Goal: Task Accomplishment & Management: Use online tool/utility

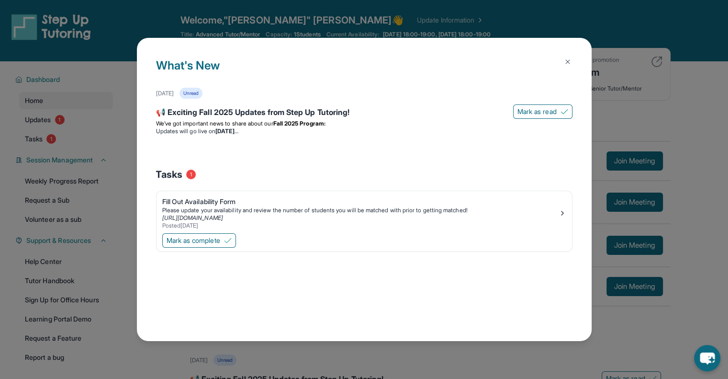
click at [568, 63] on img at bounding box center [568, 62] width 8 height 8
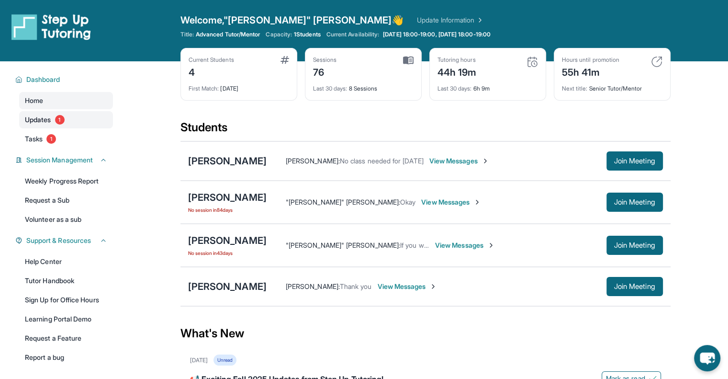
click at [40, 119] on span "Updates" at bounding box center [38, 120] width 26 height 10
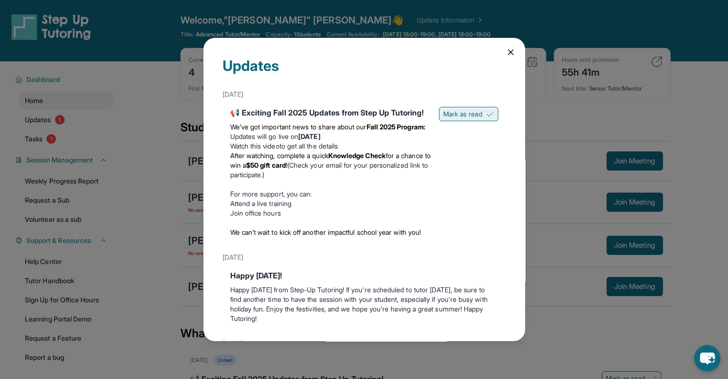
click at [466, 109] on span "Mark as read" at bounding box center [462, 114] width 39 height 10
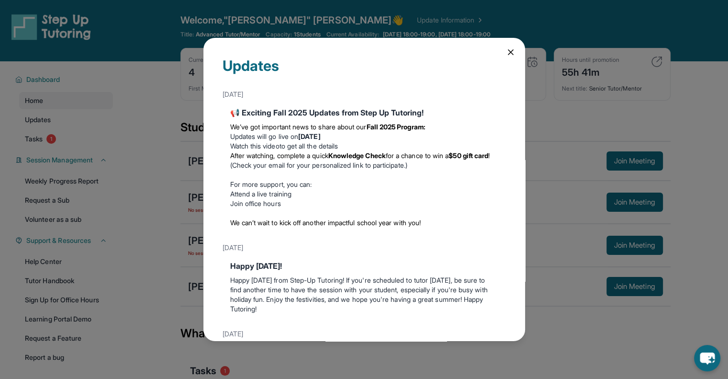
click at [509, 51] on icon at bounding box center [511, 52] width 5 height 5
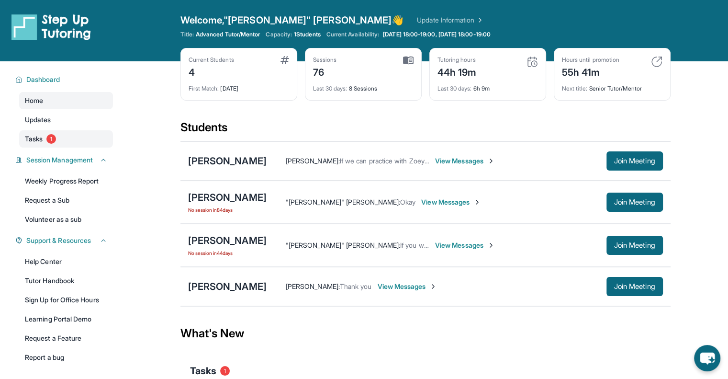
click at [38, 140] on span "Tasks" at bounding box center [34, 139] width 18 height 10
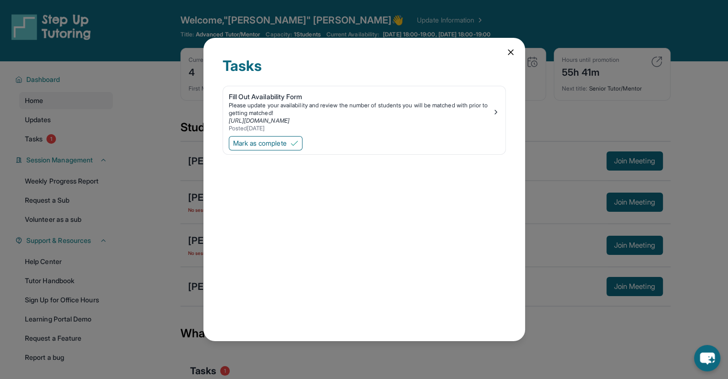
click at [508, 56] on icon at bounding box center [511, 52] width 10 height 10
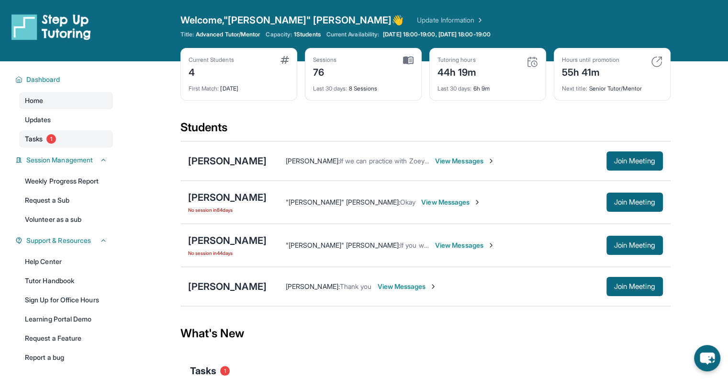
click at [56, 137] on span "1" at bounding box center [51, 139] width 10 height 10
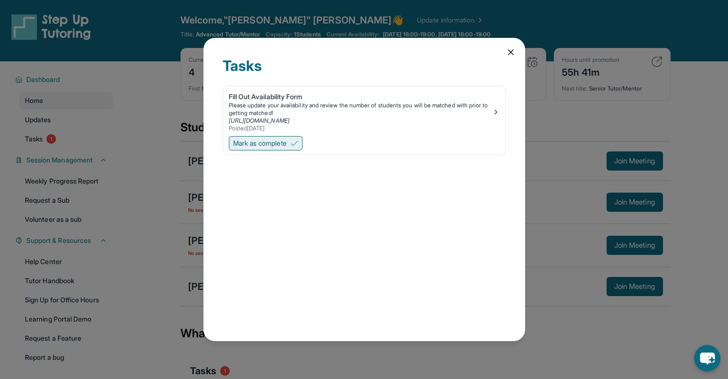
click at [241, 145] on span "Mark as complete" at bounding box center [260, 143] width 54 height 10
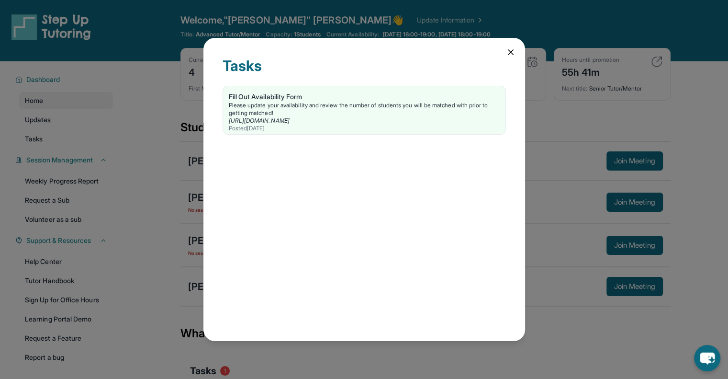
click at [512, 57] on div "Tasks Fill Out Availability Form Please update your availability and review the…" at bounding box center [365, 189] width 322 height 303
click at [511, 52] on icon at bounding box center [511, 52] width 10 height 10
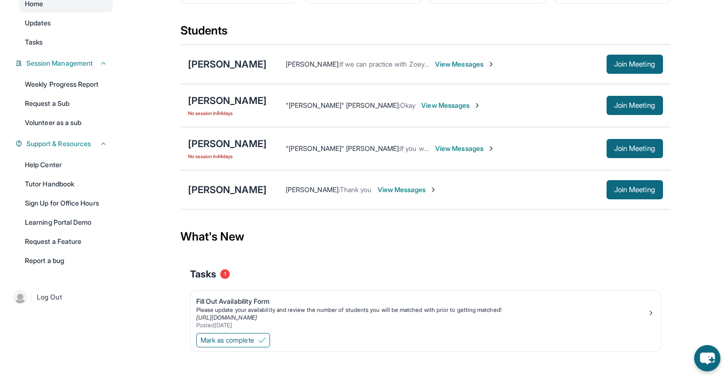
scroll to position [104, 0]
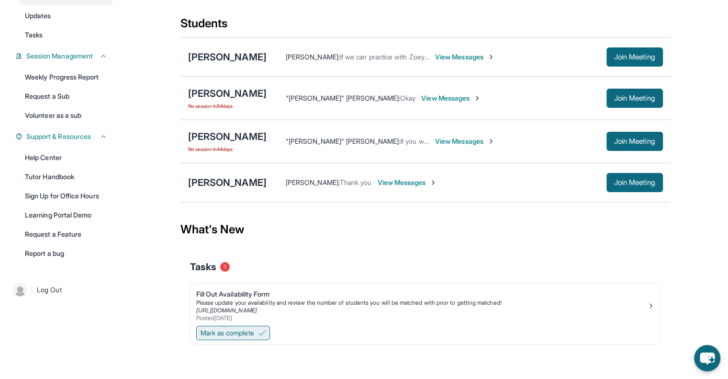
click at [254, 331] on span "Mark as complete" at bounding box center [228, 333] width 54 height 10
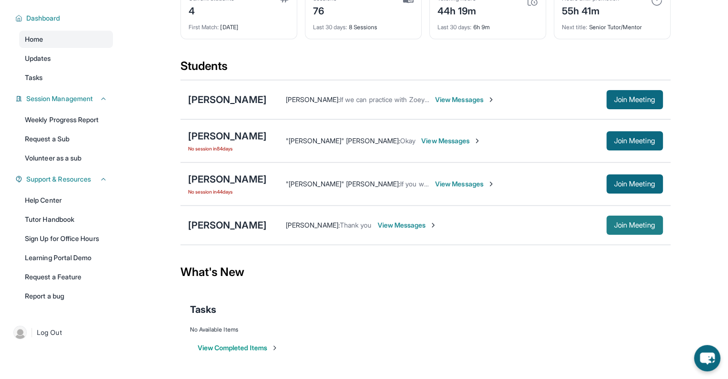
click at [622, 222] on span "Join Meeting" at bounding box center [634, 225] width 41 height 6
click at [261, 223] on div "[PERSON_NAME]" at bounding box center [227, 224] width 79 height 13
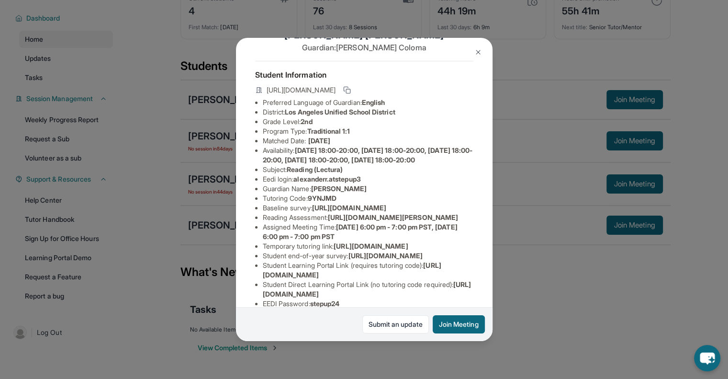
scroll to position [28, 0]
click at [478, 54] on img at bounding box center [479, 52] width 8 height 8
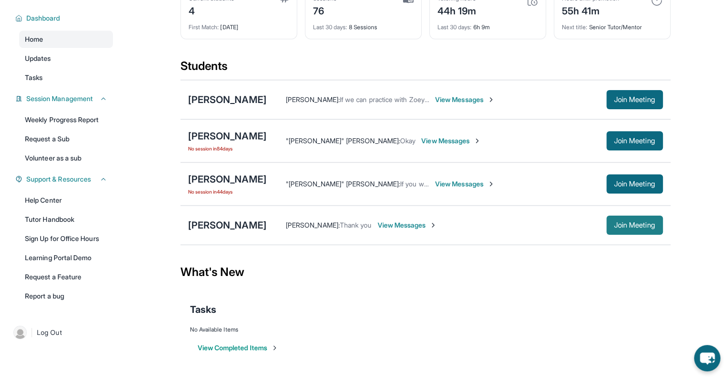
click at [626, 227] on span "Join Meeting" at bounding box center [634, 225] width 41 height 6
